Goal: Find specific page/section: Find specific page/section

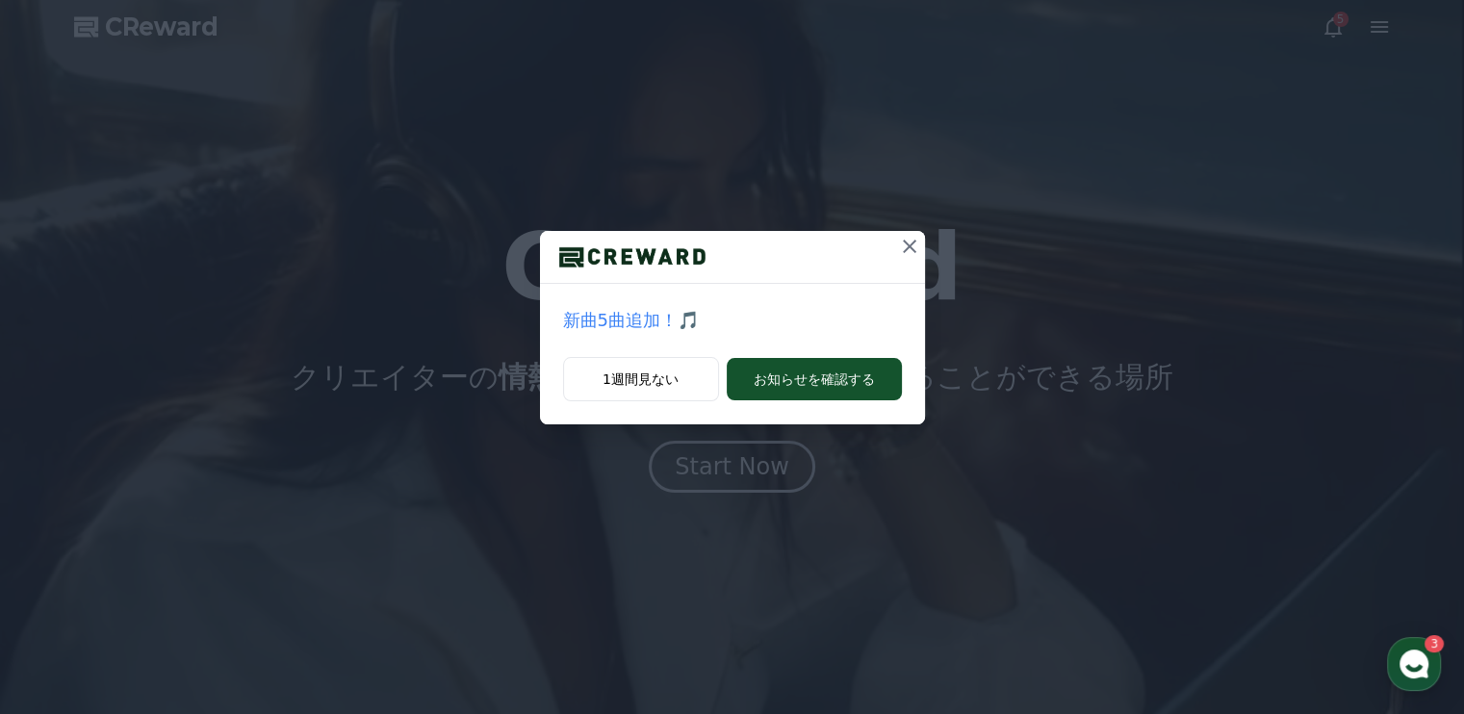
click at [904, 251] on icon at bounding box center [909, 246] width 13 height 13
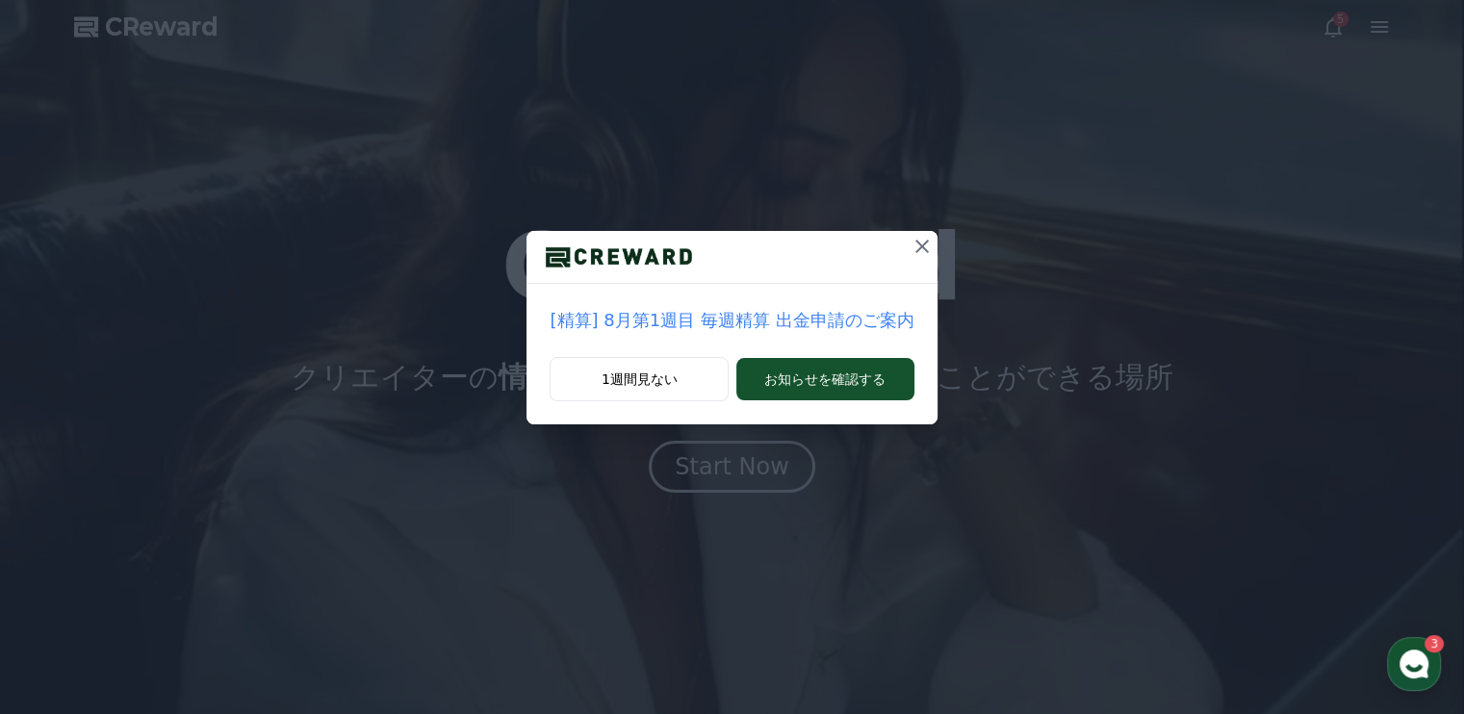
click at [916, 245] on icon at bounding box center [922, 246] width 13 height 13
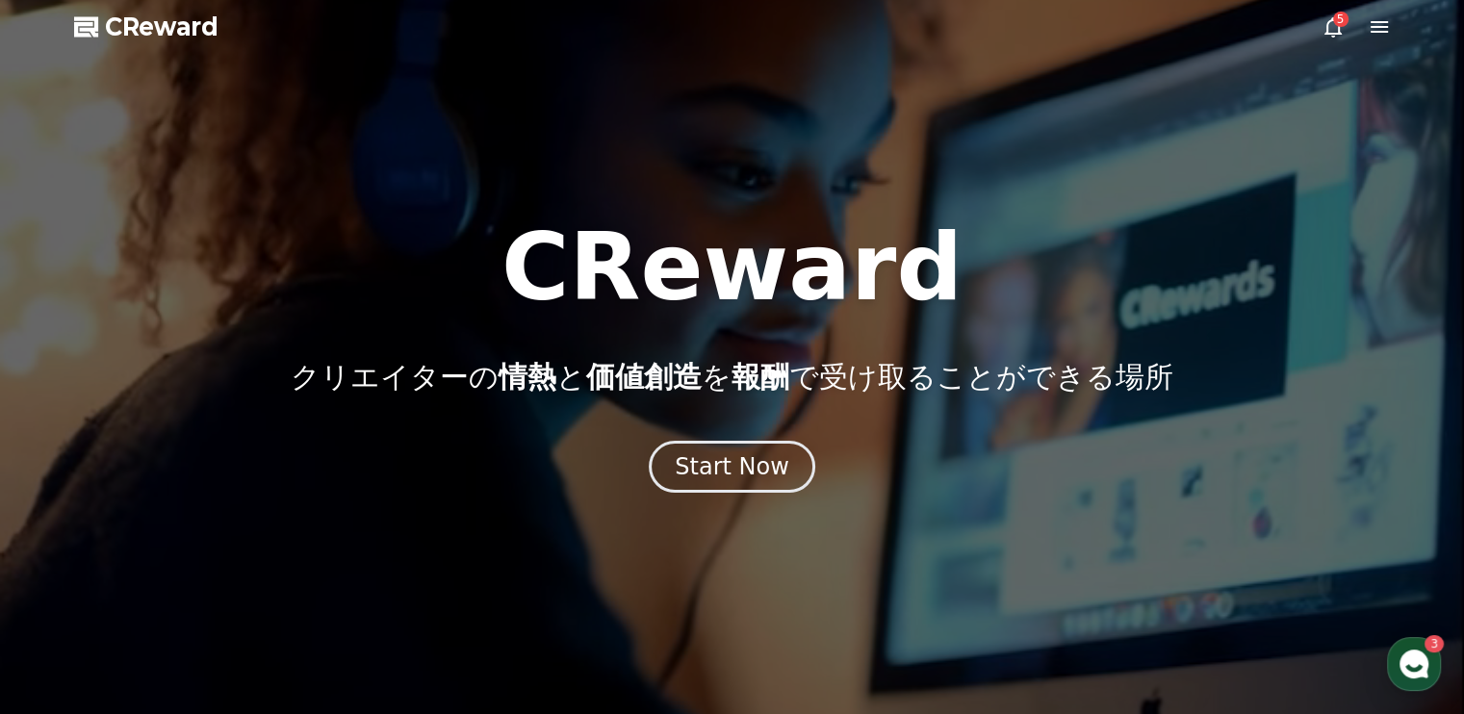
click at [1374, 30] on icon at bounding box center [1379, 26] width 23 height 23
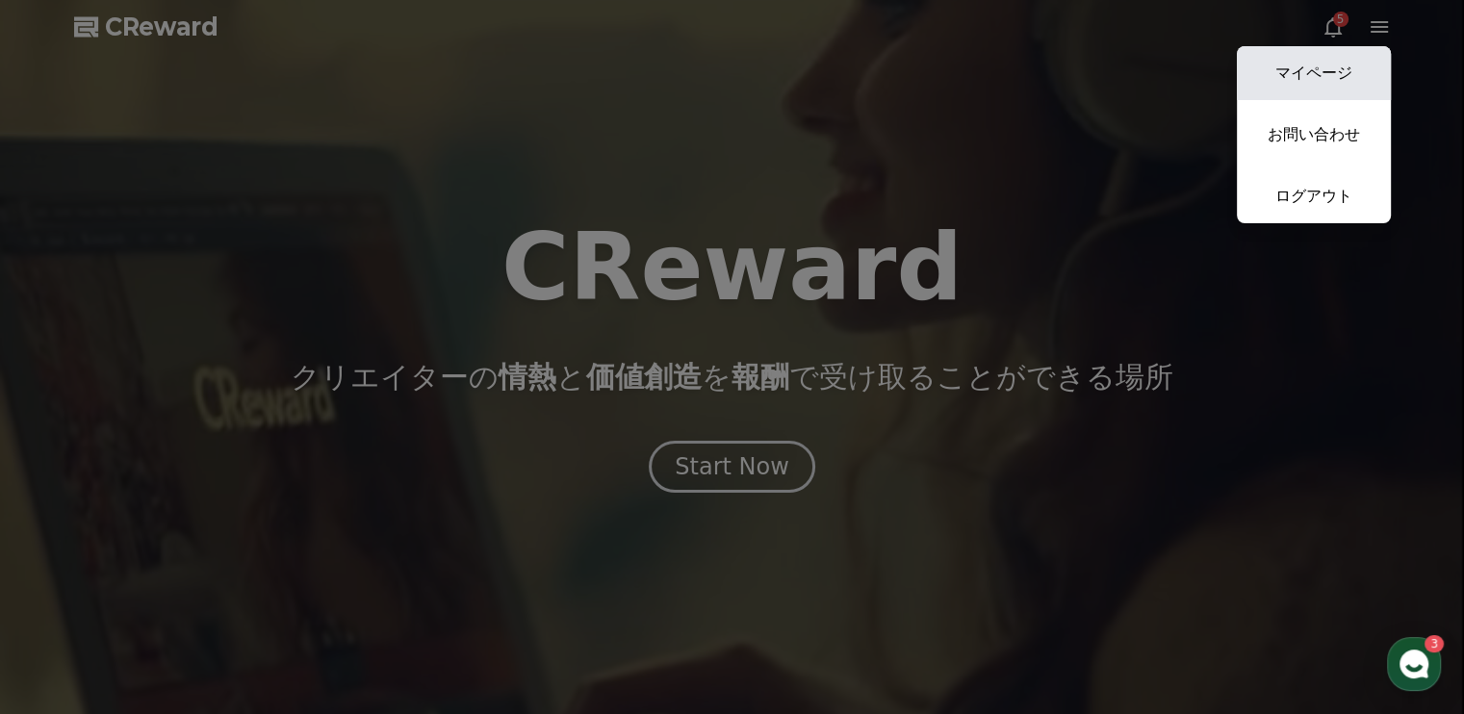
click at [1328, 78] on link "マイページ" at bounding box center [1314, 73] width 154 height 54
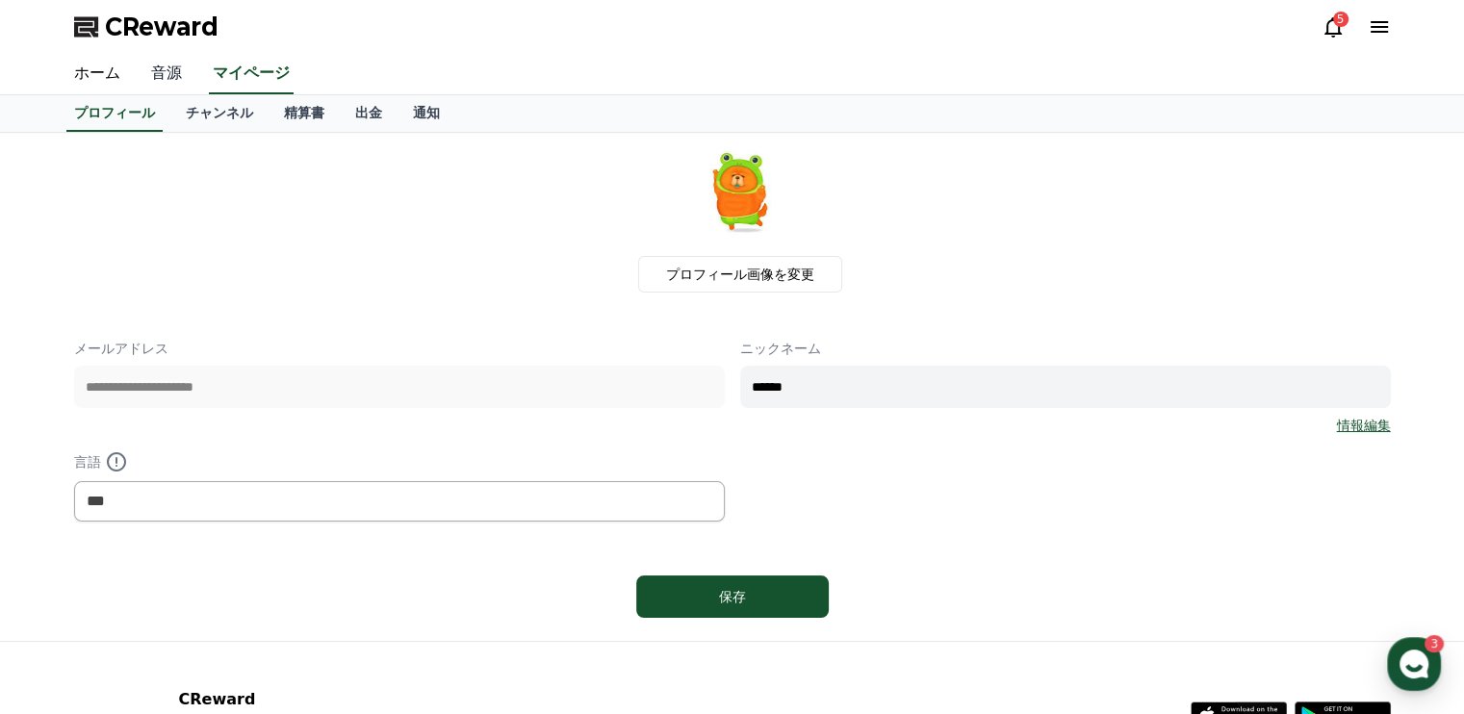
click at [156, 76] on link "音源" at bounding box center [167, 74] width 62 height 40
